Goal: Information Seeking & Learning: Learn about a topic

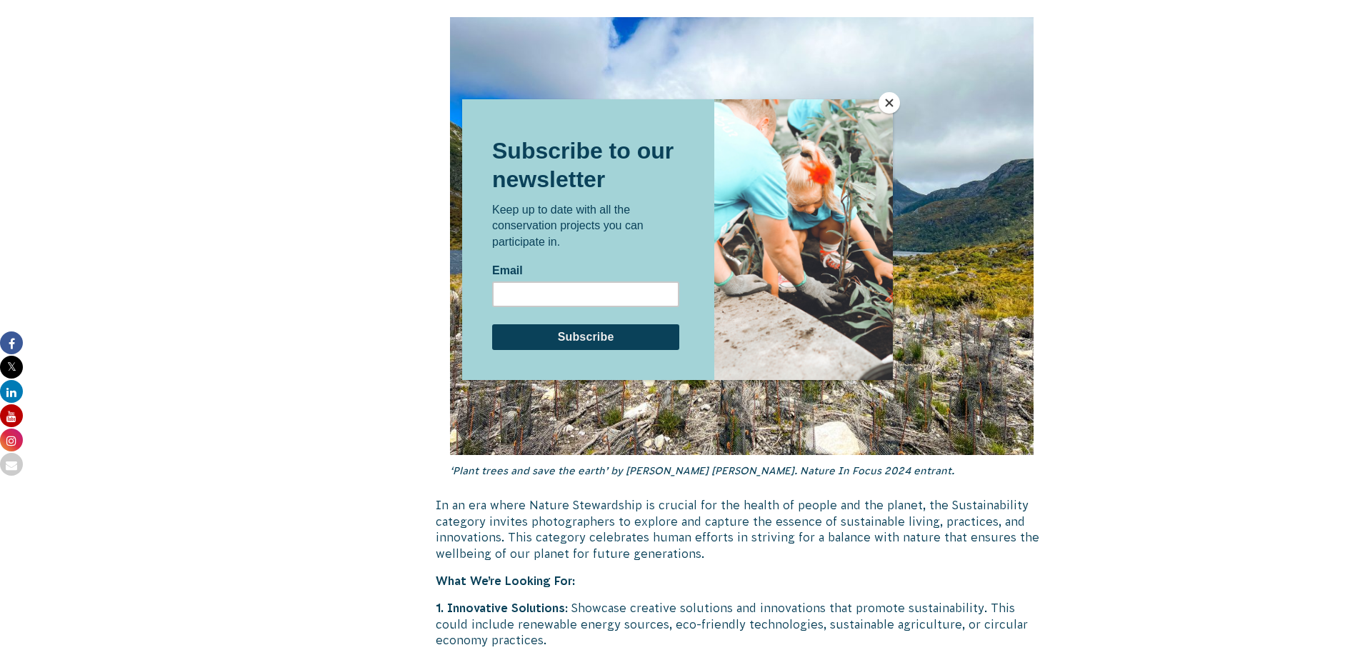
scroll to position [3940, 0]
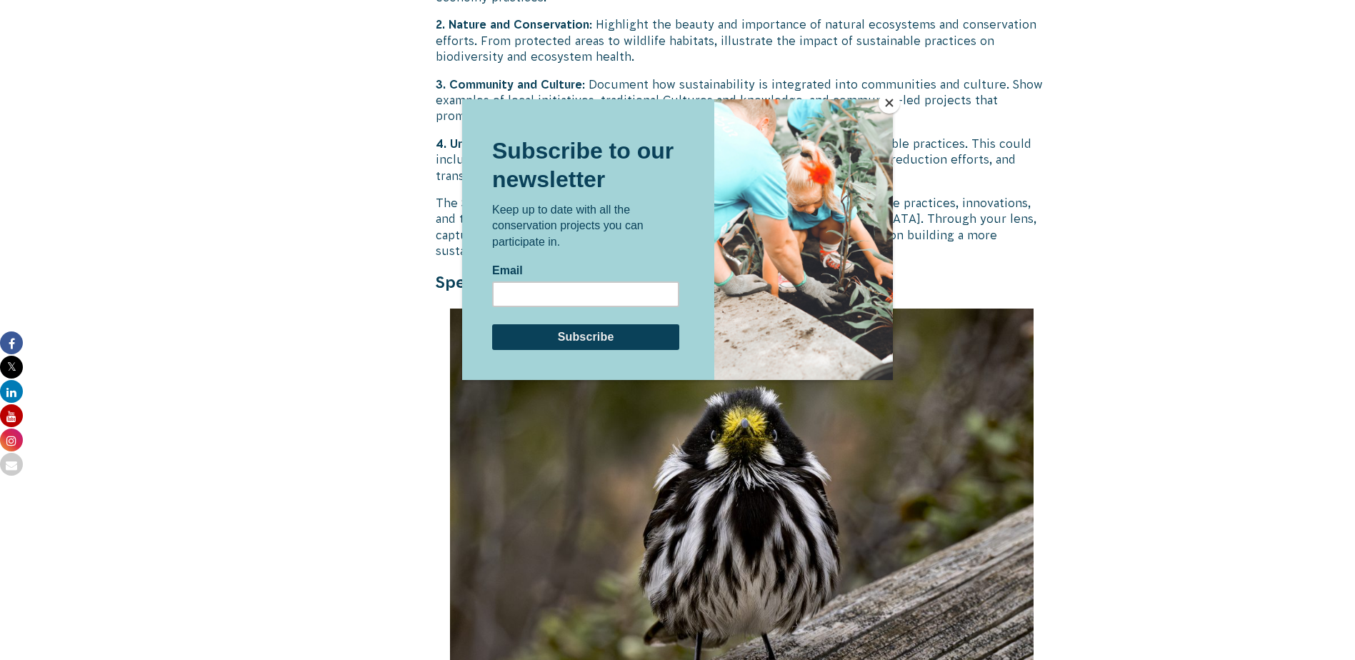
click at [894, 103] on button "Close" at bounding box center [889, 102] width 21 height 21
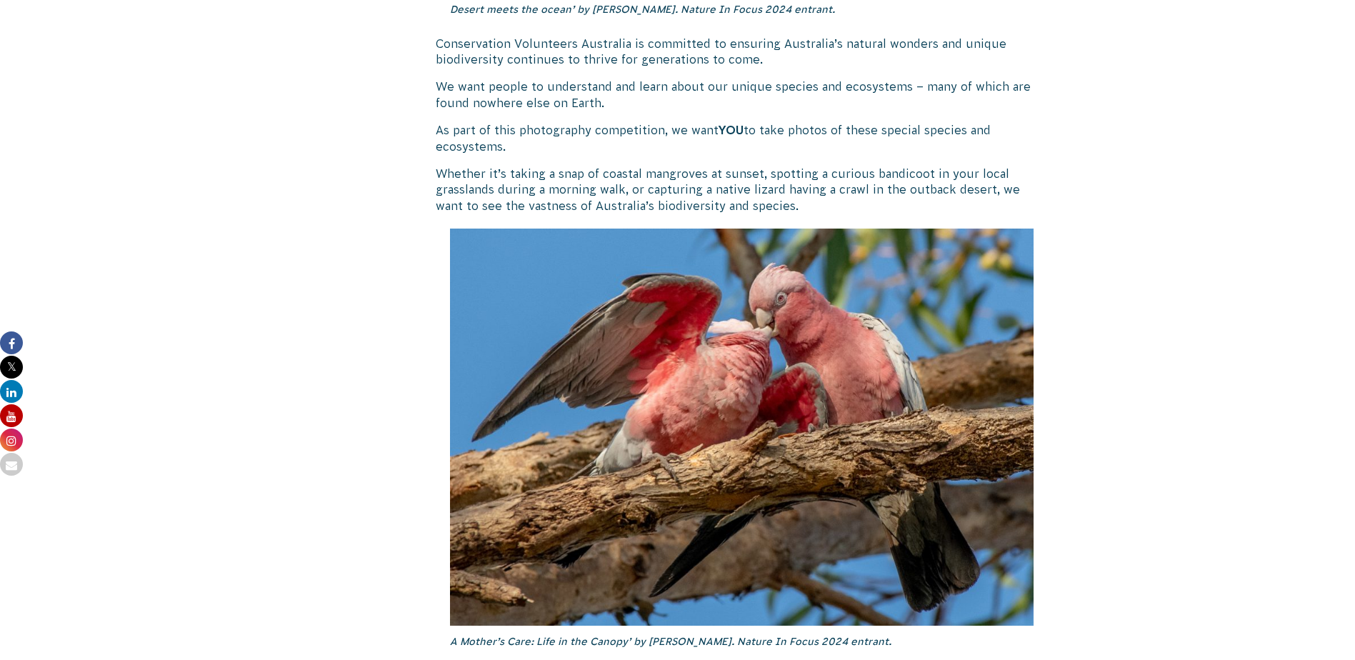
scroll to position [1797, 0]
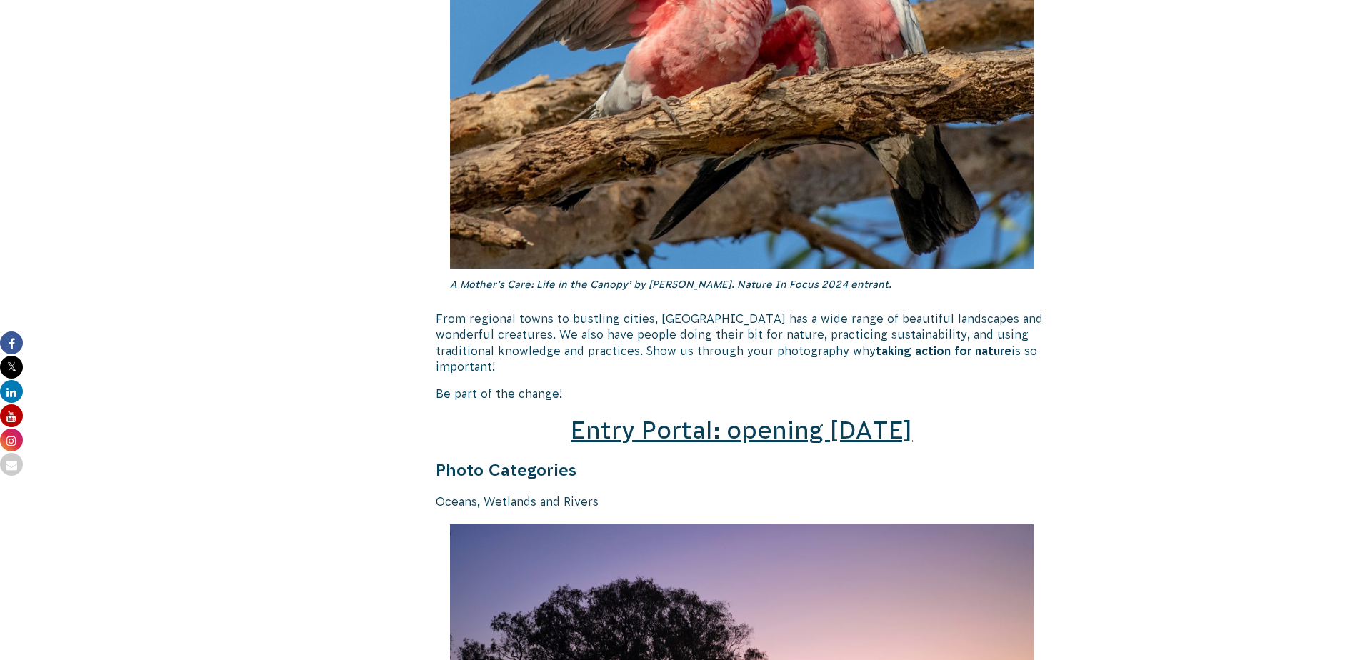
click at [764, 428] on h2 "Entry Portal: opening [DATE]" at bounding box center [742, 431] width 613 height 34
click at [768, 418] on span "Entry Portal: opening [DATE]" at bounding box center [742, 430] width 342 height 27
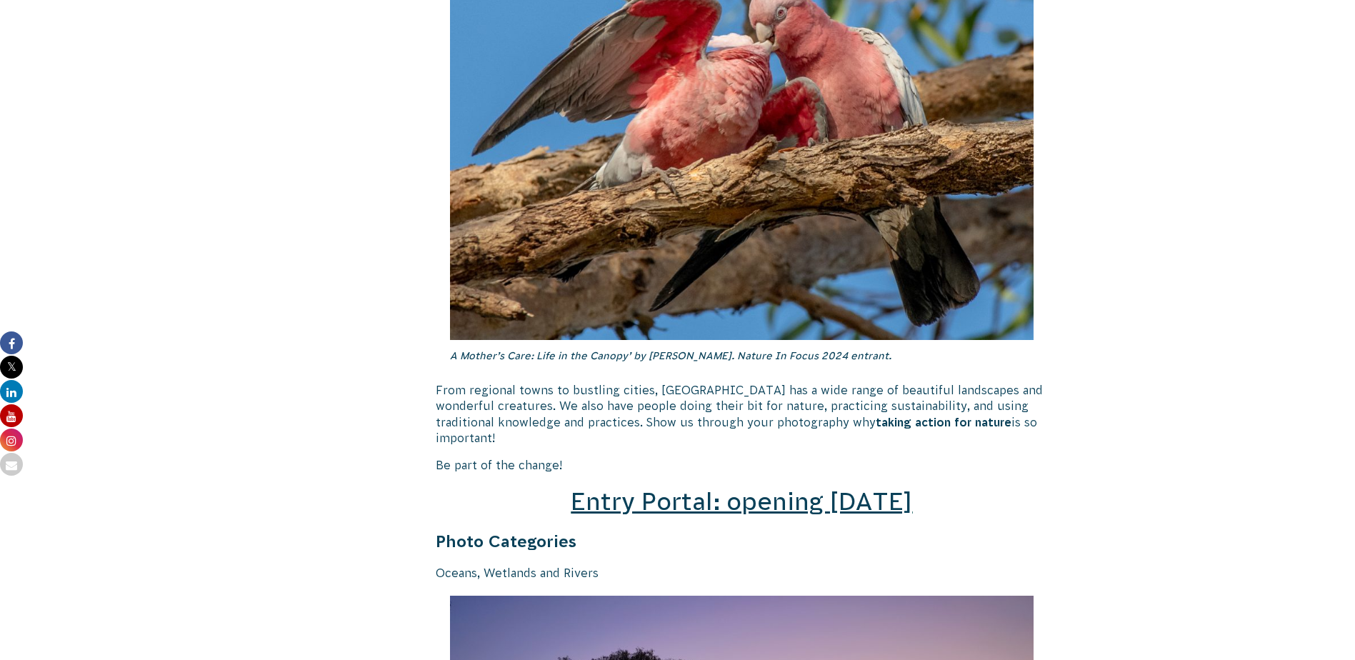
scroll to position [1797, 0]
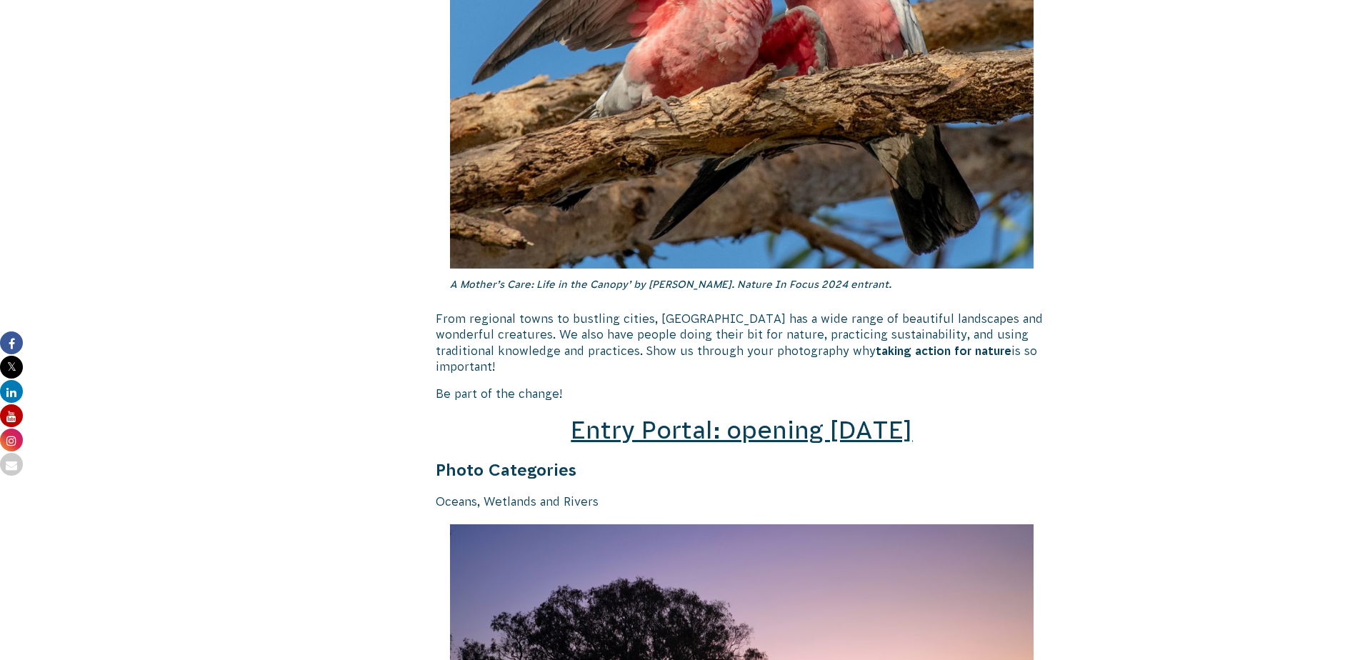
click at [735, 417] on span "Entry Portal: opening [DATE]" at bounding box center [742, 430] width 342 height 27
